Goal: Task Accomplishment & Management: Manage account settings

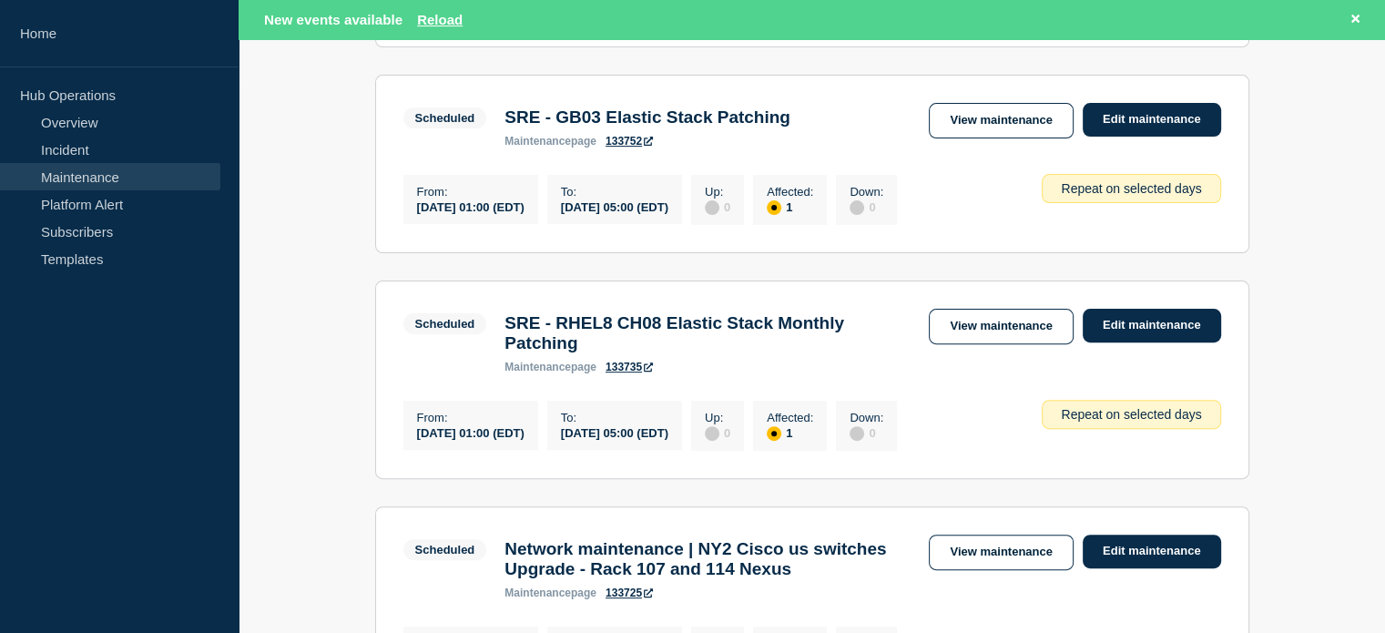
scroll to position [182, 0]
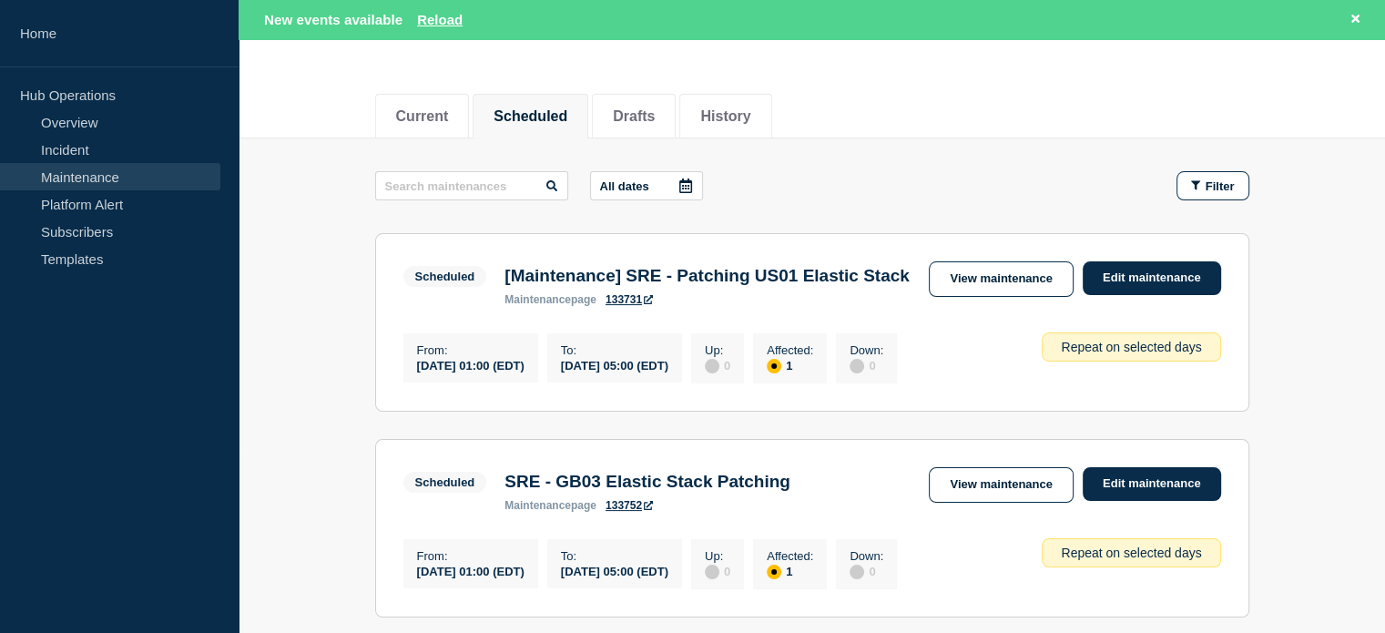
drag, startPoint x: 441, startPoint y: 101, endPoint x: 480, endPoint y: 105, distance: 39.3
click at [441, 101] on li "Current" at bounding box center [422, 116] width 95 height 45
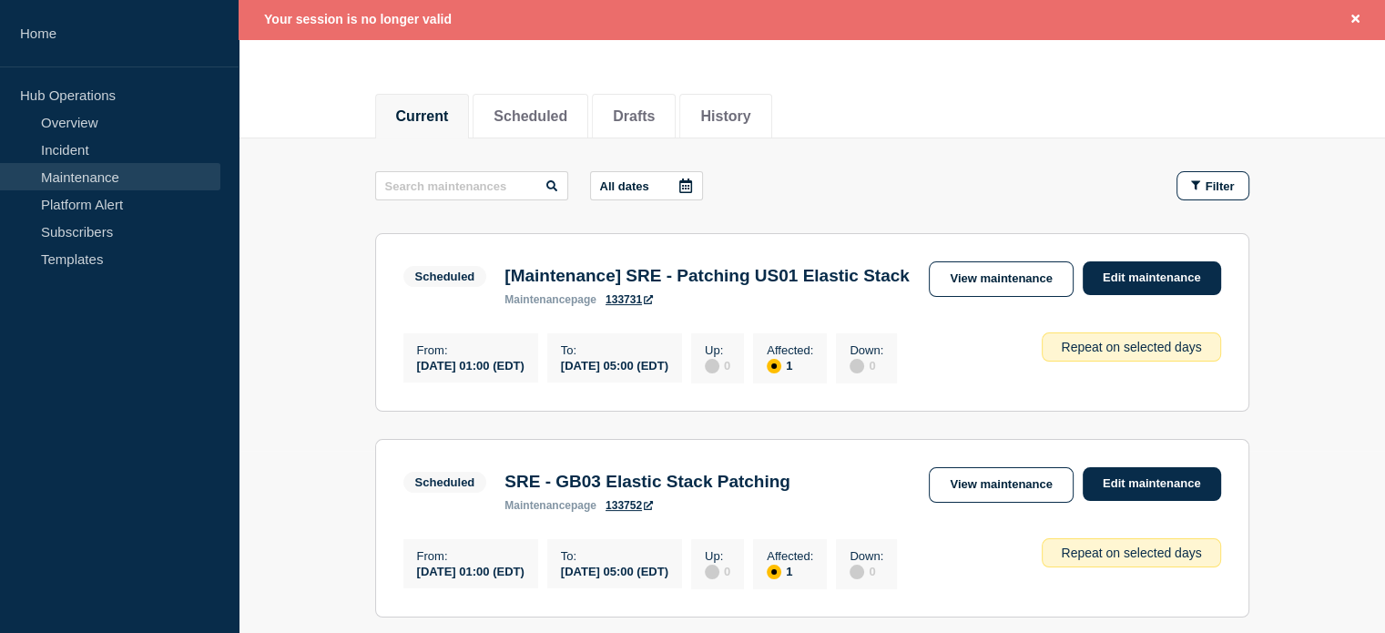
click at [128, 174] on link "Maintenance" at bounding box center [110, 176] width 220 height 27
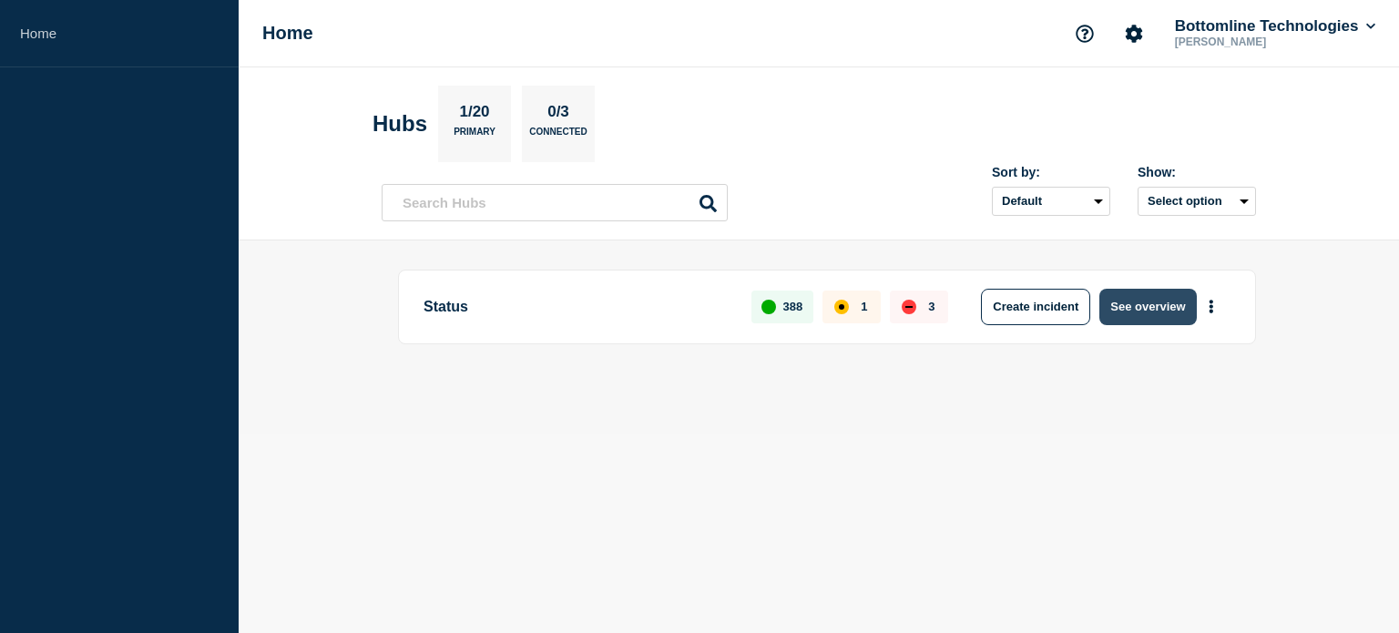
click at [1155, 305] on button "See overview" at bounding box center [1147, 307] width 97 height 36
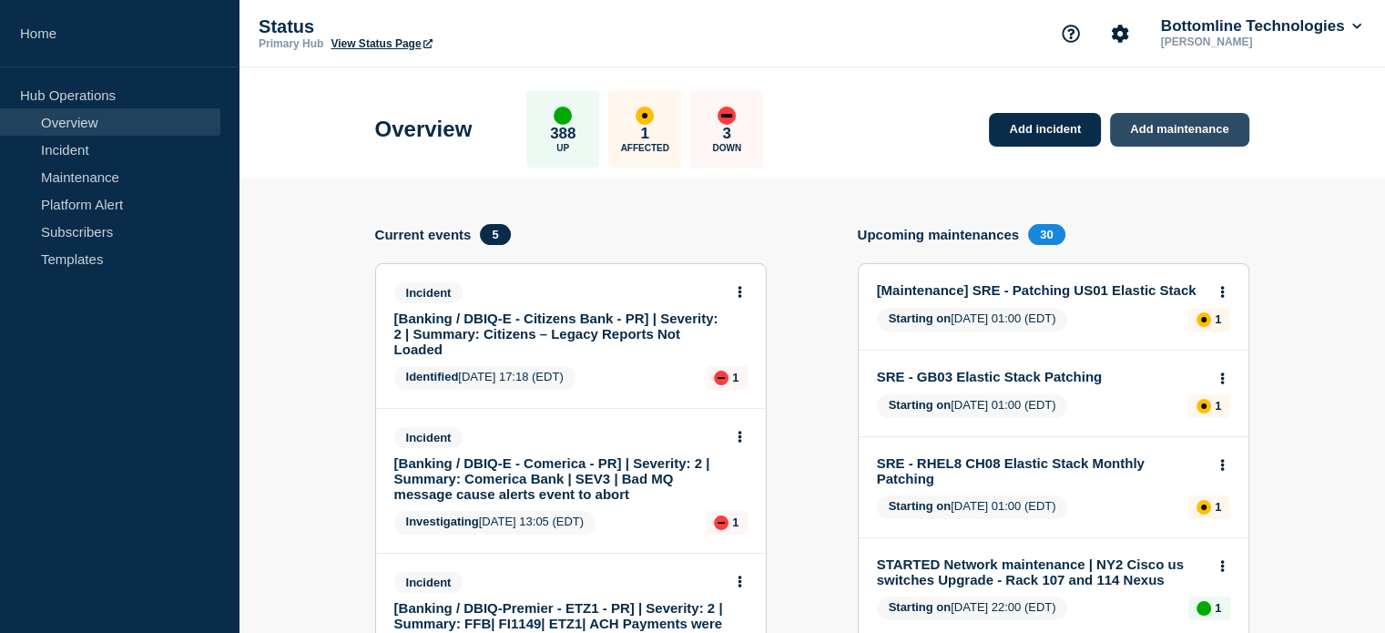
click at [1170, 123] on link "Add maintenance" at bounding box center [1179, 130] width 138 height 34
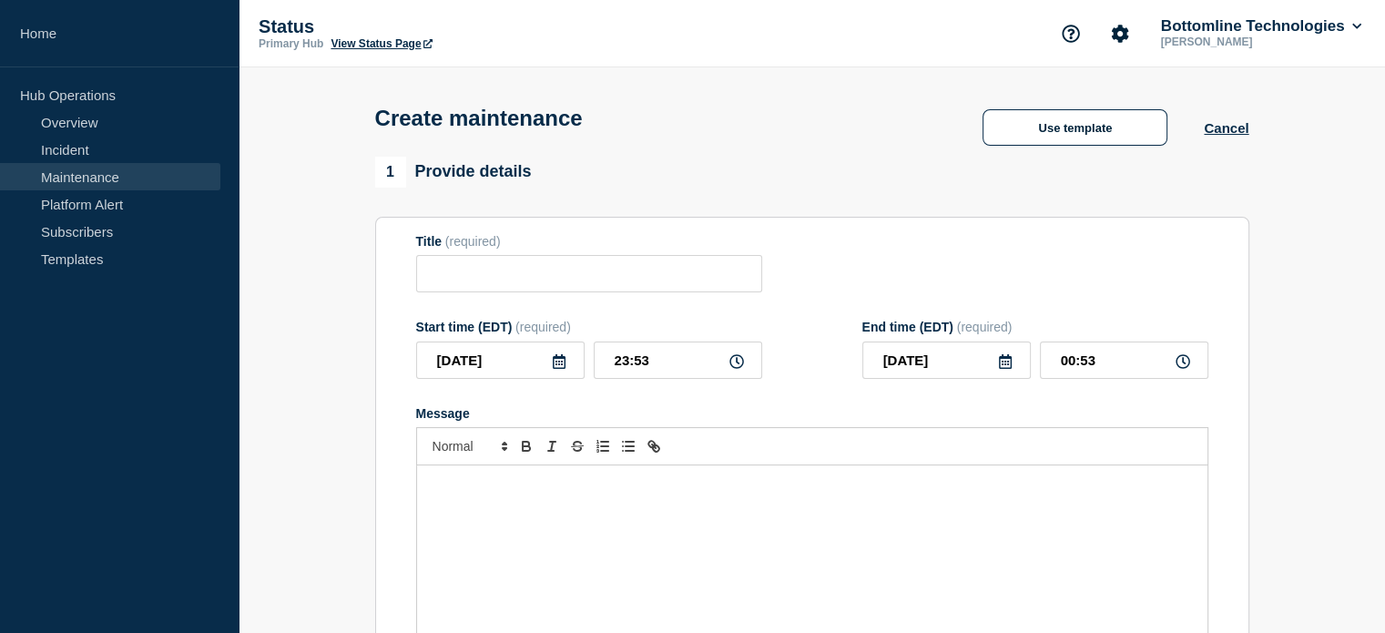
click at [113, 170] on link "Maintenance" at bounding box center [110, 176] width 220 height 27
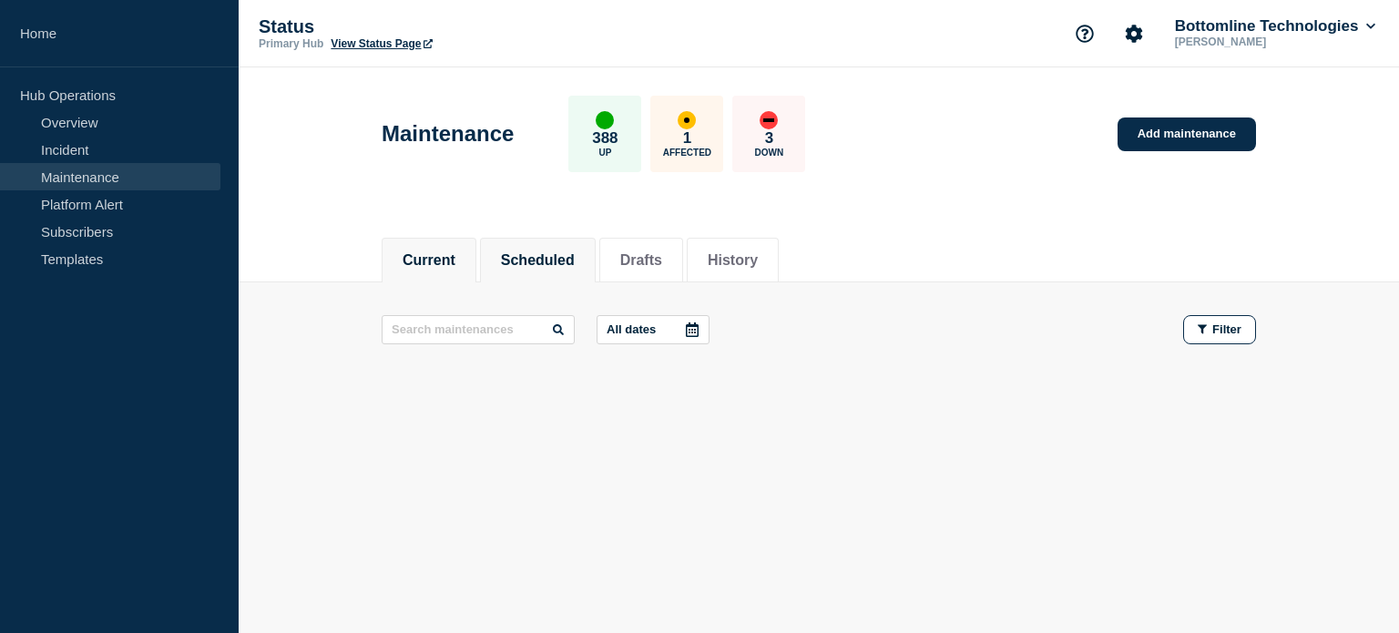
click at [535, 252] on button "Scheduled" at bounding box center [538, 260] width 74 height 16
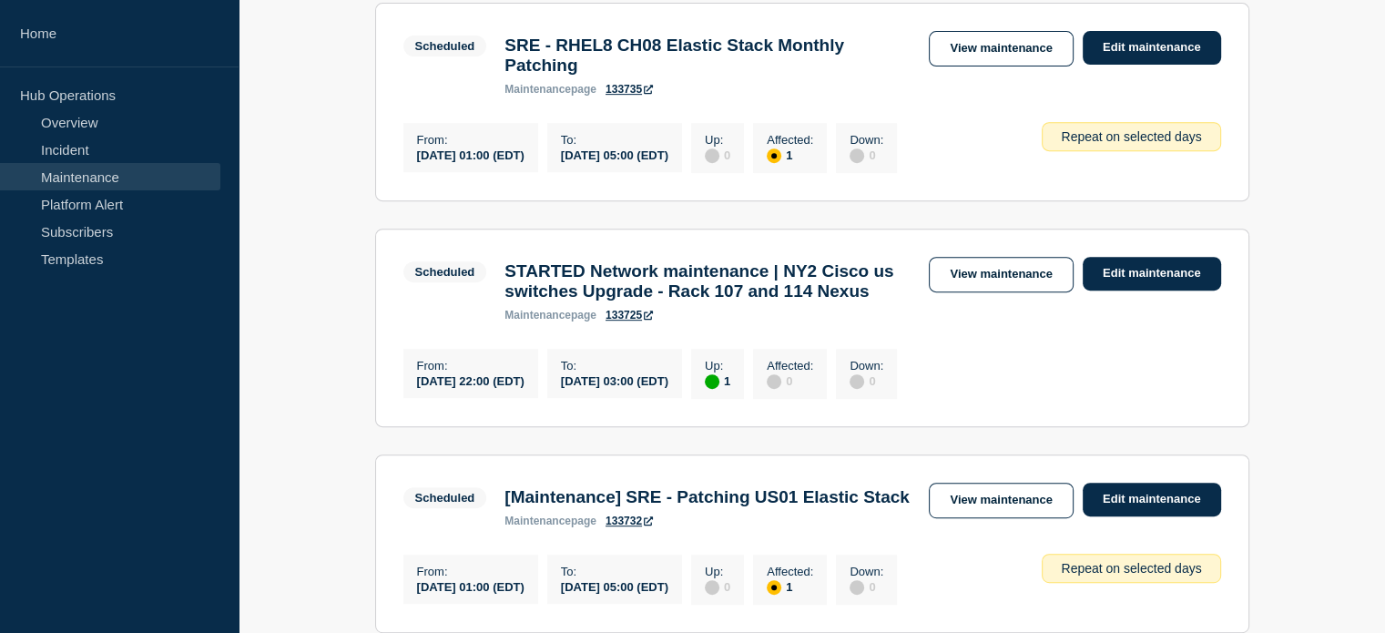
scroll to position [820, 0]
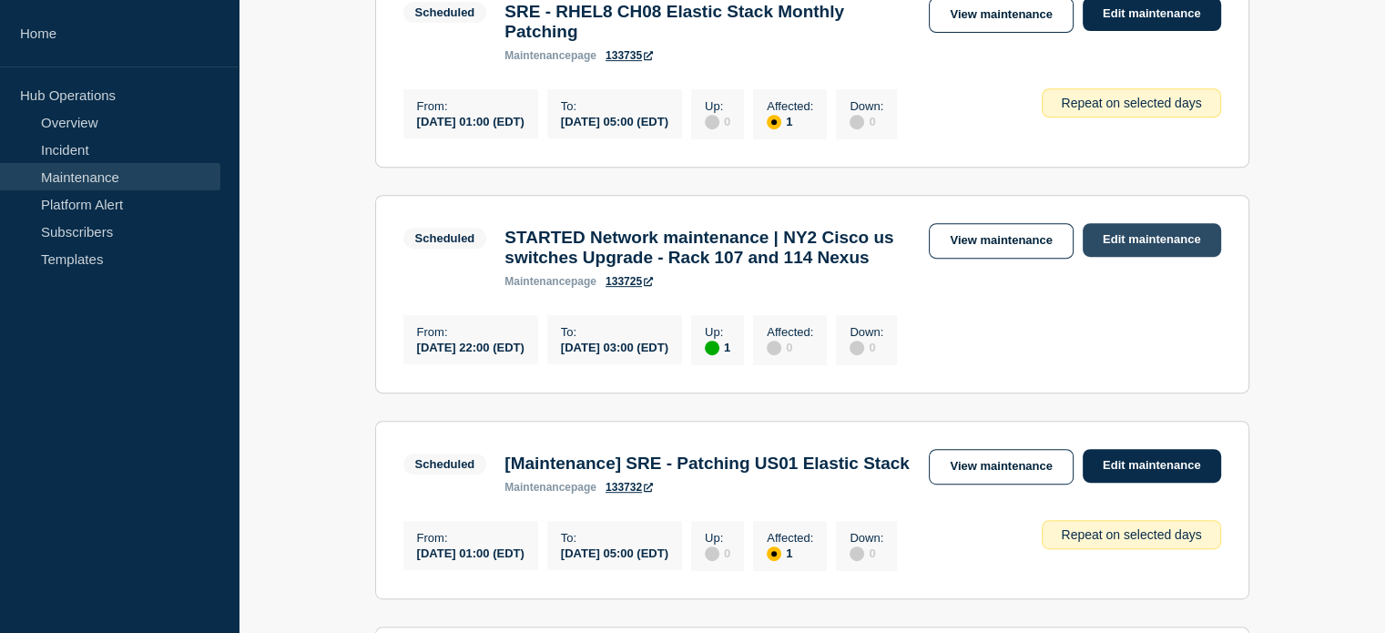
click at [1144, 257] on link "Edit maintenance" at bounding box center [1152, 240] width 138 height 34
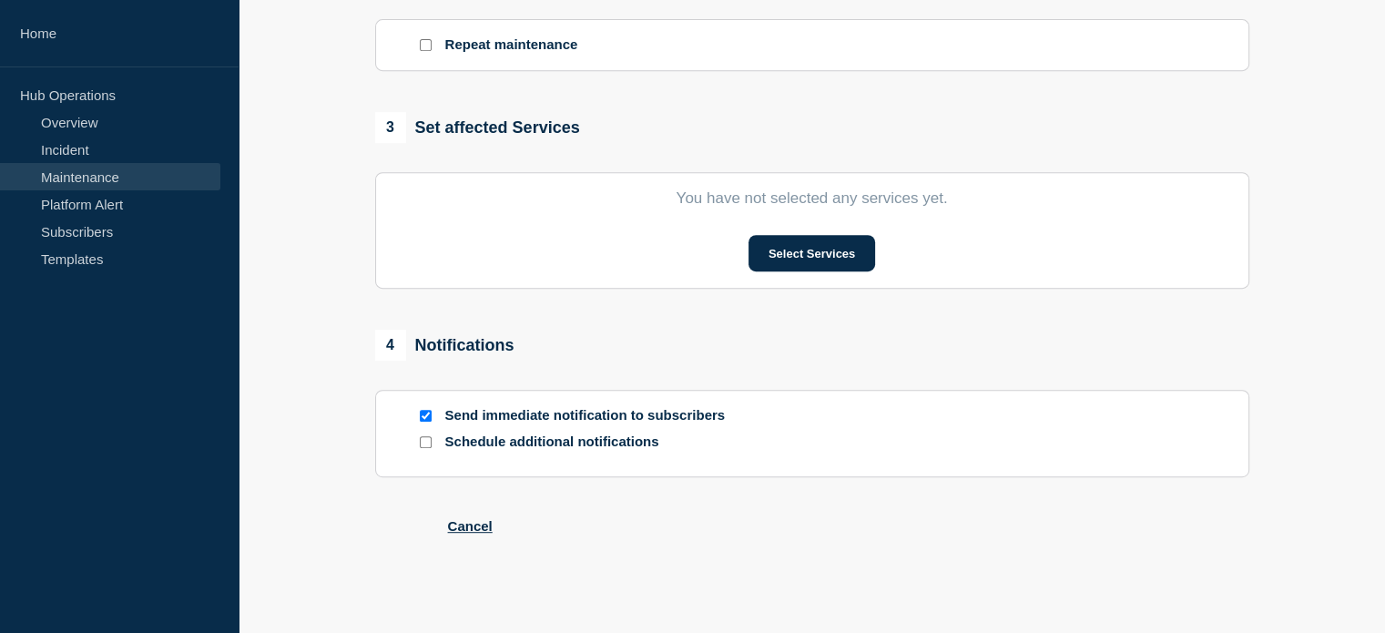
type input "STARTED Network maintenance | NY2 Cisco us switches Upgrade - Rack 107 and 114 …"
type input "2025-09-03"
type input "22:00"
type input "2025-09-04"
type input "03:00"
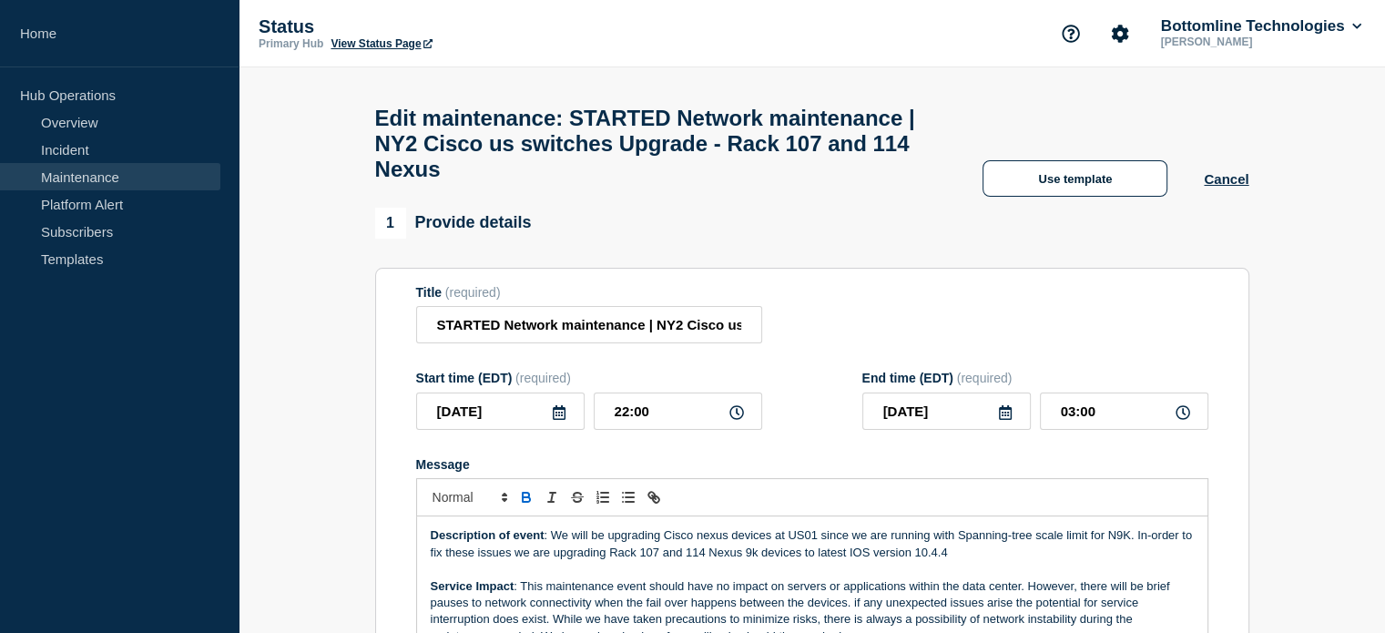
scroll to position [182, 0]
